Goal: Information Seeking & Learning: Learn about a topic

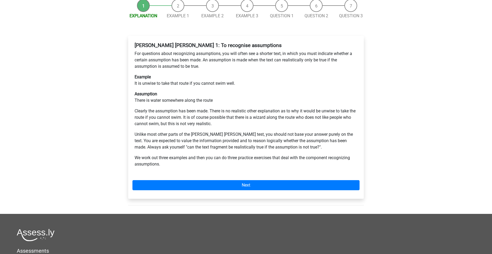
scroll to position [80, 0]
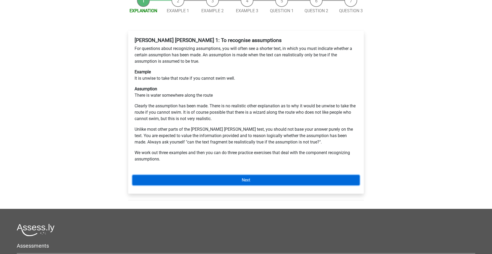
click at [251, 175] on link "Next" at bounding box center [245, 180] width 227 height 10
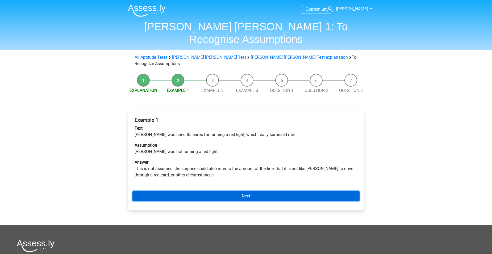
click at [250, 191] on link "Next" at bounding box center [245, 196] width 227 height 10
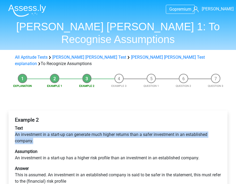
drag, startPoint x: 16, startPoint y: 115, endPoint x: 42, endPoint y: 120, distance: 26.6
click at [42, 125] on p "Text An investment in a start-up can generate much higher returns than a safer …" at bounding box center [118, 134] width 206 height 19
copy p "An investment in a start-up can generate much higher returns than a safer inves…"
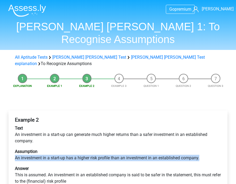
drag, startPoint x: 15, startPoint y: 139, endPoint x: 204, endPoint y: 137, distance: 188.7
click at [204, 149] on p "Assumption An investment in a start-up has a higher risk profile than an invest…" at bounding box center [118, 155] width 206 height 13
copy p "An investment in a start-up has a higher risk profile than an investment in an …"
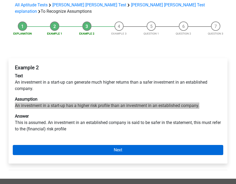
scroll to position [53, 0]
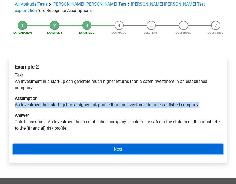
click at [117, 144] on link "Next" at bounding box center [118, 149] width 210 height 10
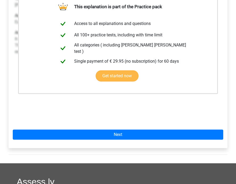
scroll to position [159, 0]
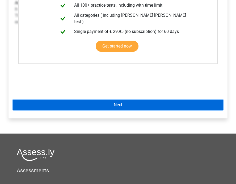
click at [119, 100] on link "Next" at bounding box center [118, 105] width 210 height 10
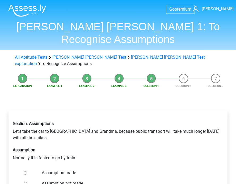
scroll to position [27, 0]
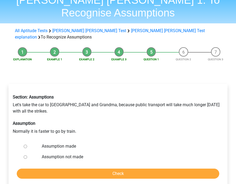
click at [26, 145] on input "Assumption made" at bounding box center [25, 146] width 3 height 3
radio input "true"
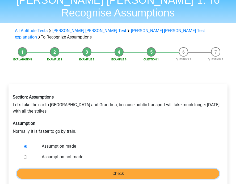
click at [121, 169] on input "Check" at bounding box center [118, 174] width 202 height 10
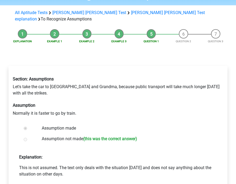
scroll to position [53, 0]
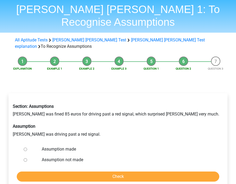
scroll to position [27, 0]
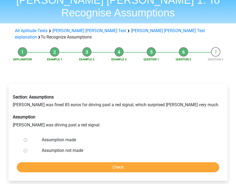
click at [26, 138] on input "Assumption made" at bounding box center [25, 139] width 3 height 3
radio input "true"
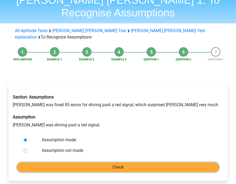
click at [117, 162] on input "Check" at bounding box center [118, 167] width 202 height 10
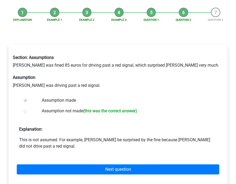
scroll to position [80, 0]
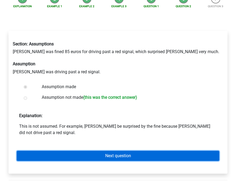
click at [127, 151] on link "Next question" at bounding box center [118, 156] width 202 height 10
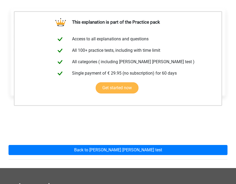
scroll to position [106, 0]
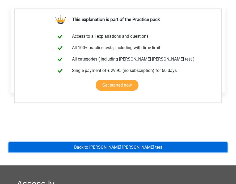
click at [121, 142] on link "Back to watson glaser test" at bounding box center [118, 147] width 219 height 10
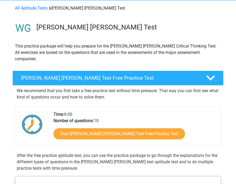
scroll to position [53, 0]
